Goal: Use online tool/utility: Utilize a website feature to perform a specific function

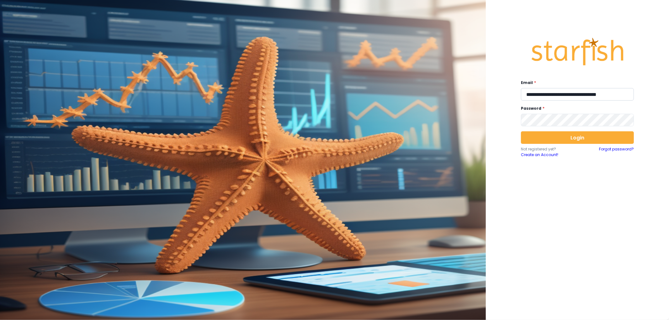
click at [585, 99] on input "**********" at bounding box center [577, 94] width 113 height 13
type input "**********"
click at [578, 140] on button "Login" at bounding box center [577, 137] width 113 height 13
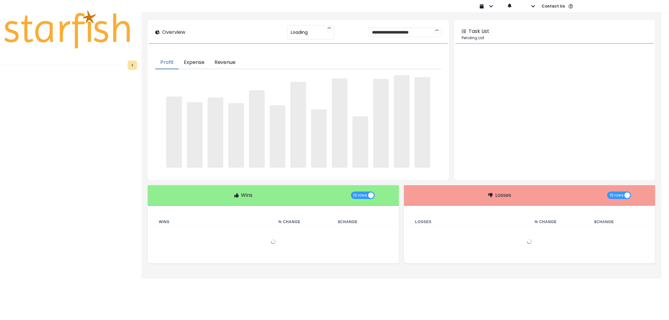
type input "********"
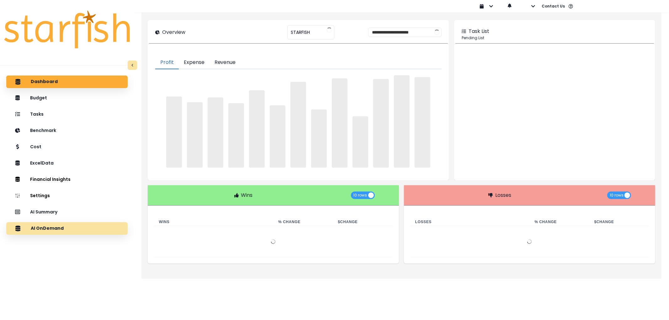
click at [56, 224] on div "AI OnDemand" at bounding box center [66, 228] width 111 height 13
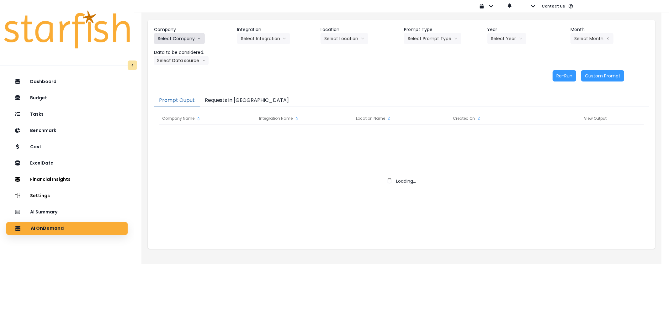
click at [195, 33] on button "Select Company" at bounding box center [179, 38] width 51 height 11
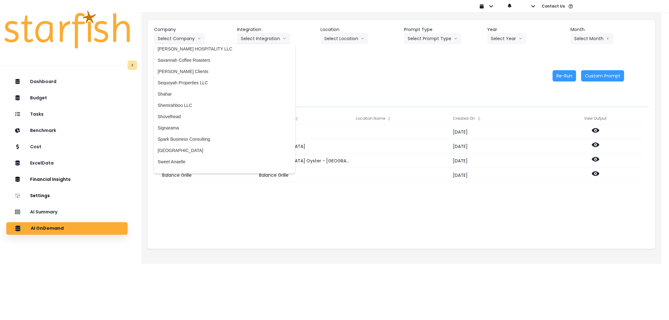
scroll to position [1035, 0]
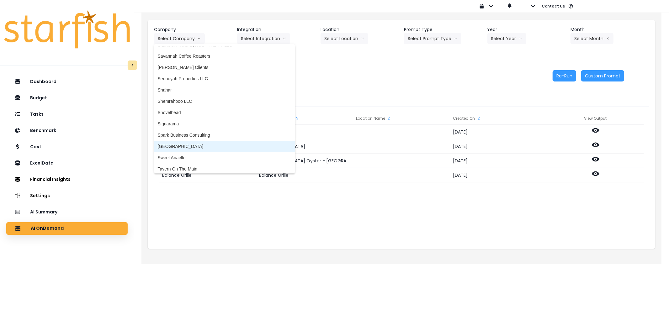
click at [183, 145] on span "[GEOGRAPHIC_DATA]" at bounding box center [225, 146] width 134 height 6
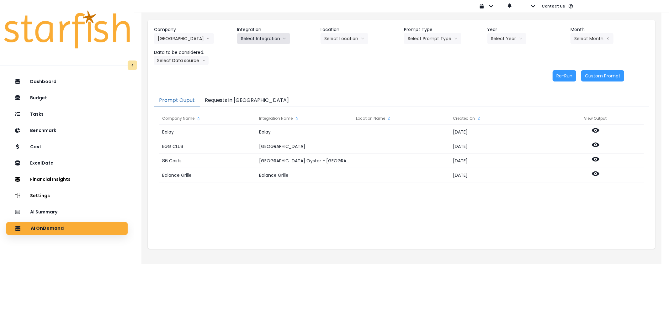
click at [264, 38] on button "Select Integration" at bounding box center [263, 38] width 53 height 11
click at [259, 53] on span "[GEOGRAPHIC_DATA]" at bounding box center [264, 52] width 46 height 6
click at [322, 41] on button "Select Location" at bounding box center [345, 38] width 48 height 11
click at [421, 38] on button "Select Prompt Type" at bounding box center [432, 38] width 57 height 11
drag, startPoint x: 417, startPoint y: 74, endPoint x: 503, endPoint y: 50, distance: 89.7
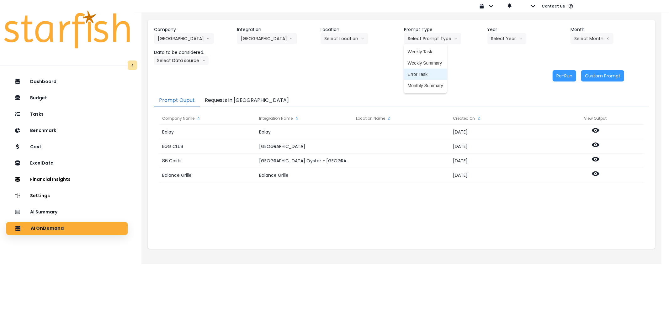
click at [418, 74] on span "Error Task" at bounding box center [425, 74] width 35 height 6
click at [520, 36] on icon "arrow down line" at bounding box center [521, 38] width 4 height 6
click at [497, 76] on span "2025" at bounding box center [496, 74] width 10 height 6
click at [577, 43] on button "Select Month" at bounding box center [592, 38] width 43 height 11
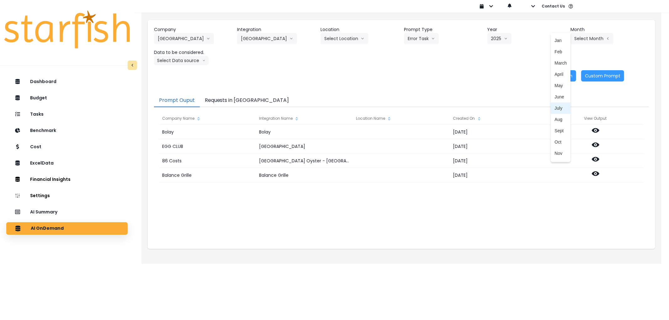
click at [558, 108] on span "July" at bounding box center [561, 108] width 12 height 6
click at [178, 63] on button "Select Data source" at bounding box center [181, 60] width 55 height 9
click at [175, 72] on span "Comparison overtime" at bounding box center [179, 73] width 42 height 6
click at [567, 76] on button "Re-Run" at bounding box center [565, 75] width 24 height 11
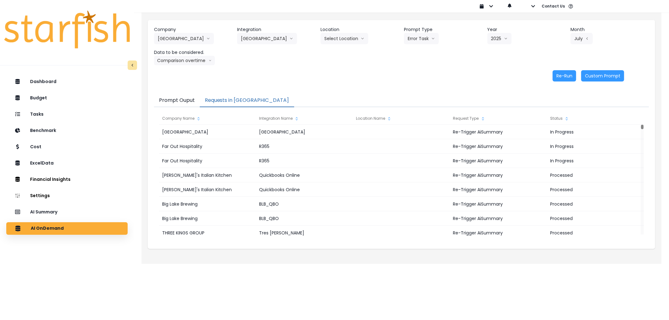
click at [228, 99] on button "Requests in [GEOGRAPHIC_DATA]" at bounding box center [247, 100] width 94 height 13
click at [168, 41] on button "[GEOGRAPHIC_DATA]" at bounding box center [184, 38] width 60 height 11
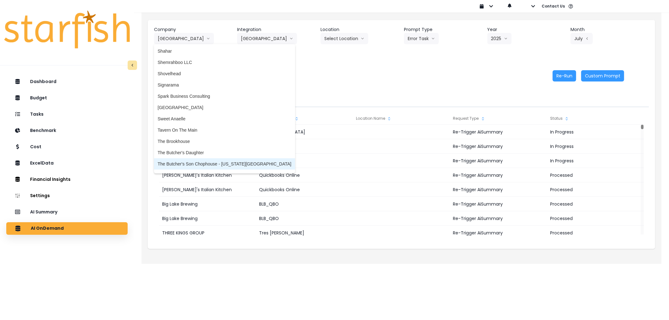
scroll to position [1070, 0]
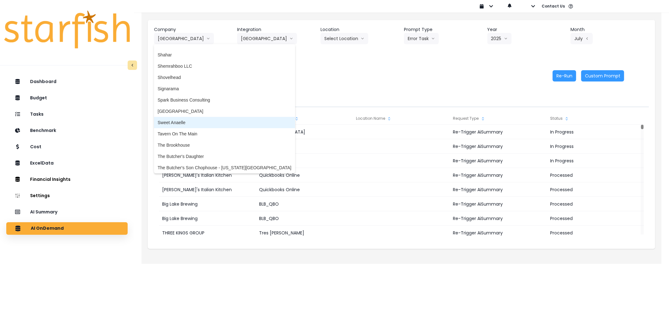
click at [185, 122] on span "Sweet Anaelle" at bounding box center [225, 123] width 134 height 6
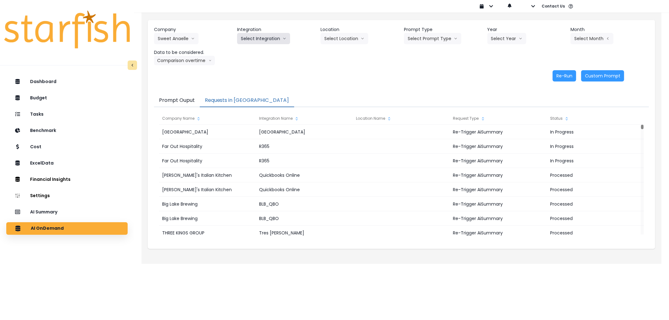
click at [259, 40] on button "Select Integration" at bounding box center [263, 38] width 53 height 11
click at [254, 54] on span "Quickbooks" at bounding box center [252, 52] width 23 height 6
click at [347, 40] on button "Select Location" at bounding box center [345, 38] width 48 height 11
click at [430, 39] on button "Select Prompt Type" at bounding box center [432, 38] width 57 height 11
click at [424, 73] on span "Error Task" at bounding box center [425, 74] width 35 height 6
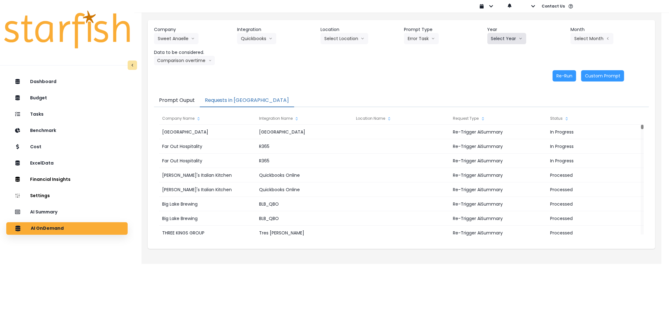
click at [506, 41] on button "Select Year" at bounding box center [507, 38] width 39 height 11
click at [494, 72] on span "2025" at bounding box center [496, 74] width 10 height 6
click at [596, 36] on button "Select Month" at bounding box center [592, 38] width 43 height 11
click at [555, 108] on span "July" at bounding box center [561, 108] width 12 height 6
click at [172, 56] on button "Comparison overtime" at bounding box center [184, 60] width 61 height 9
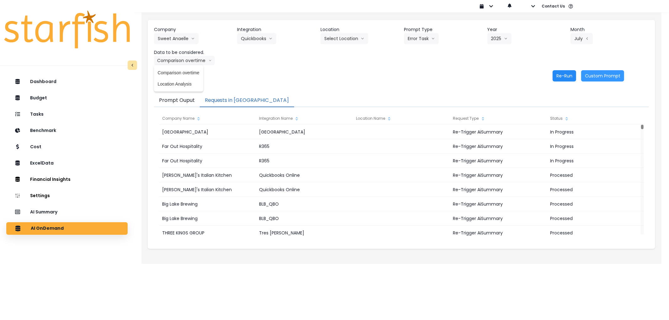
click at [573, 75] on button "Re-Run" at bounding box center [565, 75] width 24 height 11
